Goal: Task Accomplishment & Management: Use online tool/utility

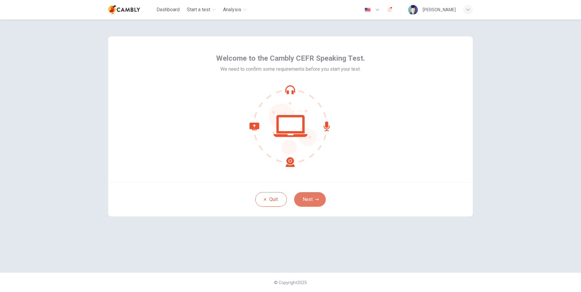
click at [315, 196] on button "Next" at bounding box center [310, 199] width 32 height 15
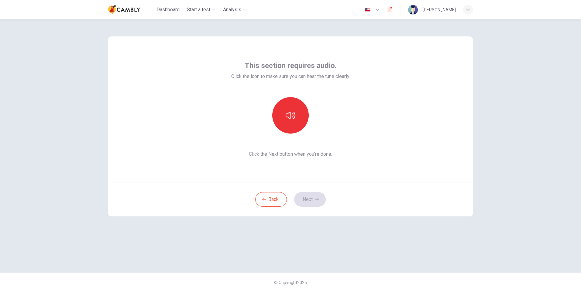
click at [383, 5] on button "button" at bounding box center [372, 10] width 22 height 12
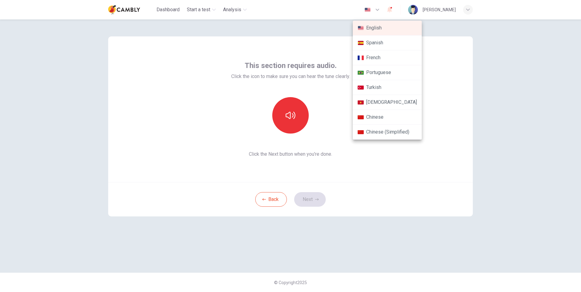
click at [378, 88] on li "Turkish" at bounding box center [387, 87] width 69 height 15
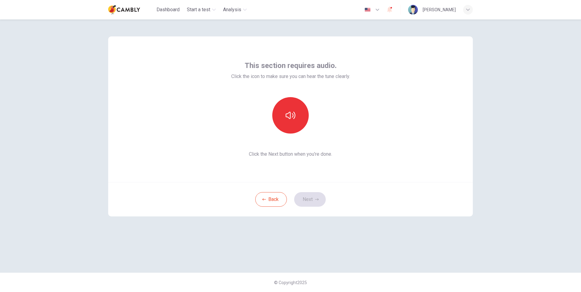
type input "**"
click at [291, 112] on icon "button" at bounding box center [291, 116] width 10 height 10
click at [311, 197] on button "İleri" at bounding box center [310, 199] width 32 height 15
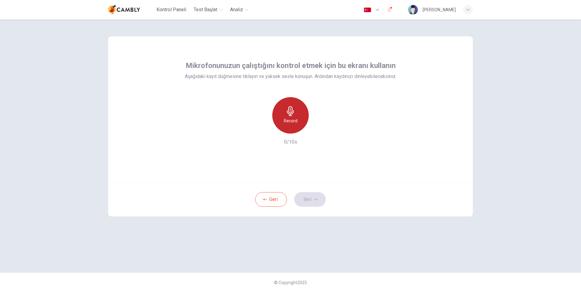
click at [288, 117] on div "Record" at bounding box center [290, 115] width 36 height 36
click at [293, 117] on div "Record" at bounding box center [290, 115] width 36 height 36
click at [293, 117] on div "Stop" at bounding box center [290, 115] width 36 height 36
click at [262, 128] on icon "button" at bounding box center [263, 129] width 4 height 4
click at [288, 118] on h6 "Record" at bounding box center [291, 120] width 14 height 7
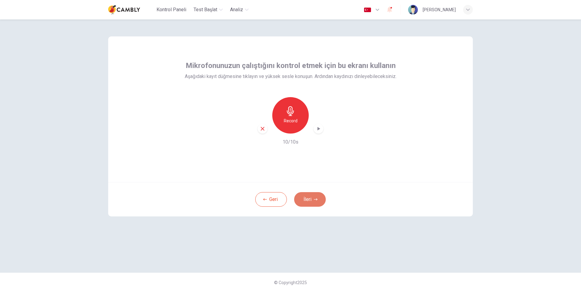
click at [313, 202] on button "İleri" at bounding box center [310, 199] width 32 height 15
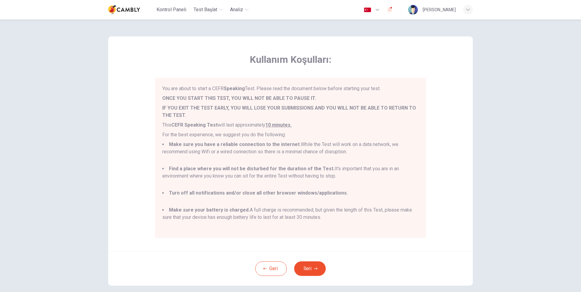
drag, startPoint x: 354, startPoint y: 142, endPoint x: 351, endPoint y: 118, distance: 24.8
drag, startPoint x: 351, startPoint y: 118, endPoint x: 451, endPoint y: 92, distance: 103.6
click at [451, 92] on div "Kullanım Koşulları: You are about to start a CEFR Speaking Test. Please read th…" at bounding box center [290, 143] width 365 height 215
click at [309, 266] on button "İleri" at bounding box center [310, 269] width 32 height 15
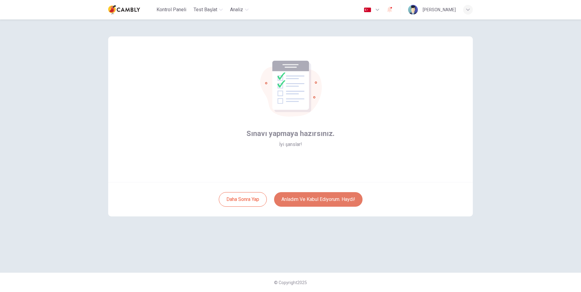
click at [311, 198] on button "Anladım ve kabul ediyorum. Haydi!" at bounding box center [318, 199] width 88 height 15
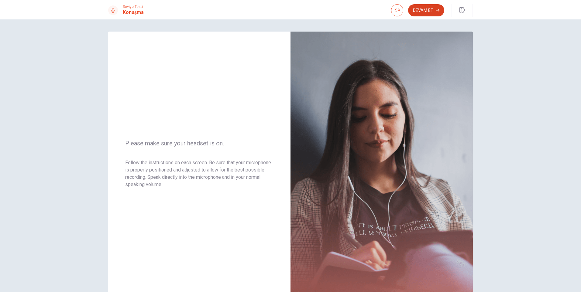
click at [428, 6] on button "Devam Et" at bounding box center [426, 10] width 36 height 12
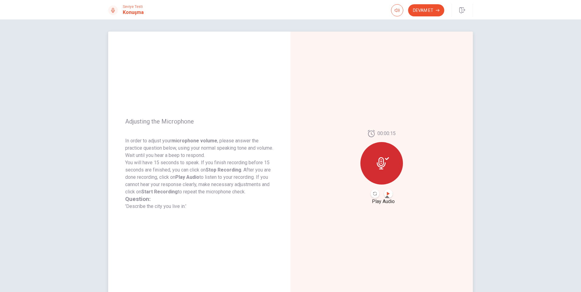
click at [388, 195] on icon "Play Audio" at bounding box center [388, 194] width 4 height 4
click at [374, 194] on icon "Record Again" at bounding box center [375, 194] width 4 height 4
click at [434, 9] on button "Devam Et" at bounding box center [426, 10] width 36 height 12
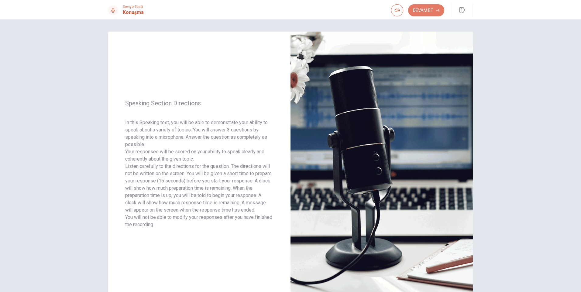
click at [421, 9] on button "Devam Et" at bounding box center [426, 10] width 36 height 12
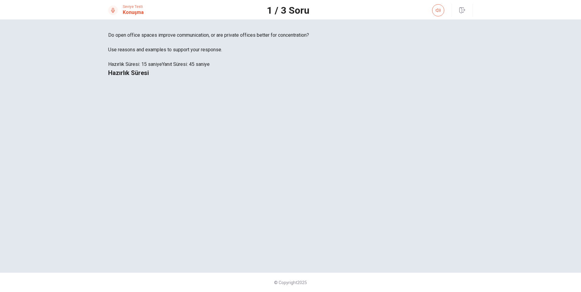
drag, startPoint x: 193, startPoint y: 150, endPoint x: 123, endPoint y: 139, distance: 70.5
click at [127, 39] on span "Do open office spaces improve communication, or are private offices better for …" at bounding box center [290, 35] width 365 height 7
click at [124, 68] on div "Do open office spaces improve communication, or are private offices better for …" at bounding box center [290, 50] width 365 height 36
drag, startPoint x: 125, startPoint y: 141, endPoint x: 153, endPoint y: 146, distance: 28.4
click at [153, 39] on span "Do open office spaces improve communication, or are private offices better for …" at bounding box center [290, 35] width 365 height 7
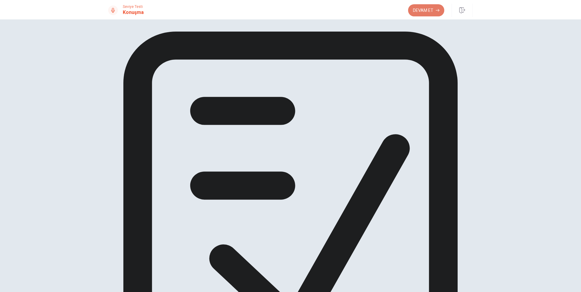
click at [417, 10] on button "Devam Et" at bounding box center [426, 10] width 36 height 12
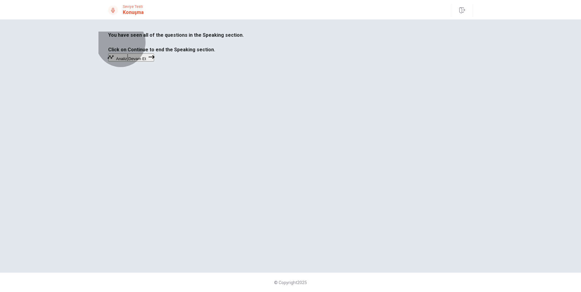
click at [154, 62] on button "Devam Et" at bounding box center [141, 57] width 26 height 8
